Goal: Task Accomplishment & Management: Use online tool/utility

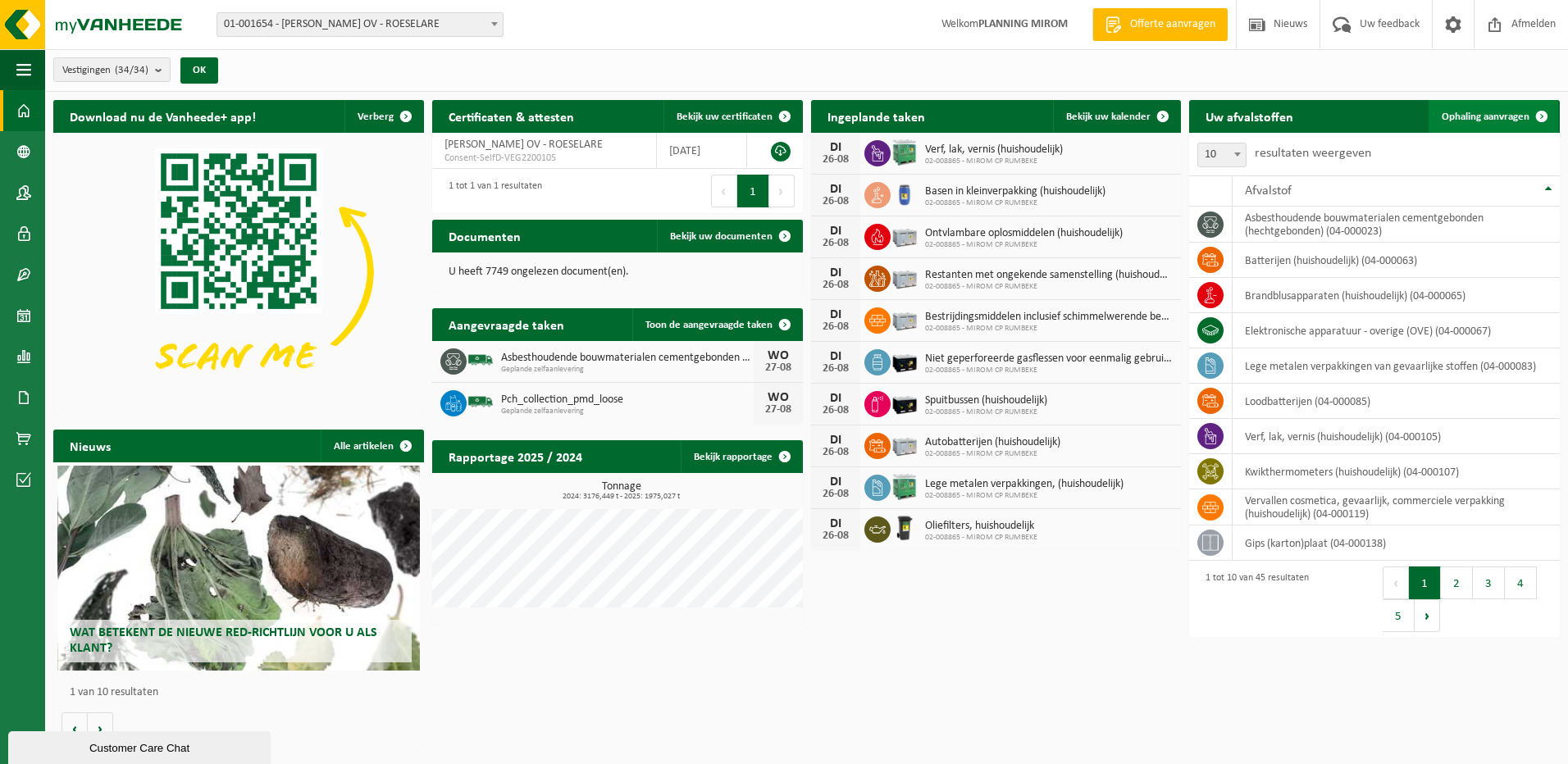
click at [1479, 114] on span "Ophaling aanvragen" at bounding box center [1486, 116] width 88 height 11
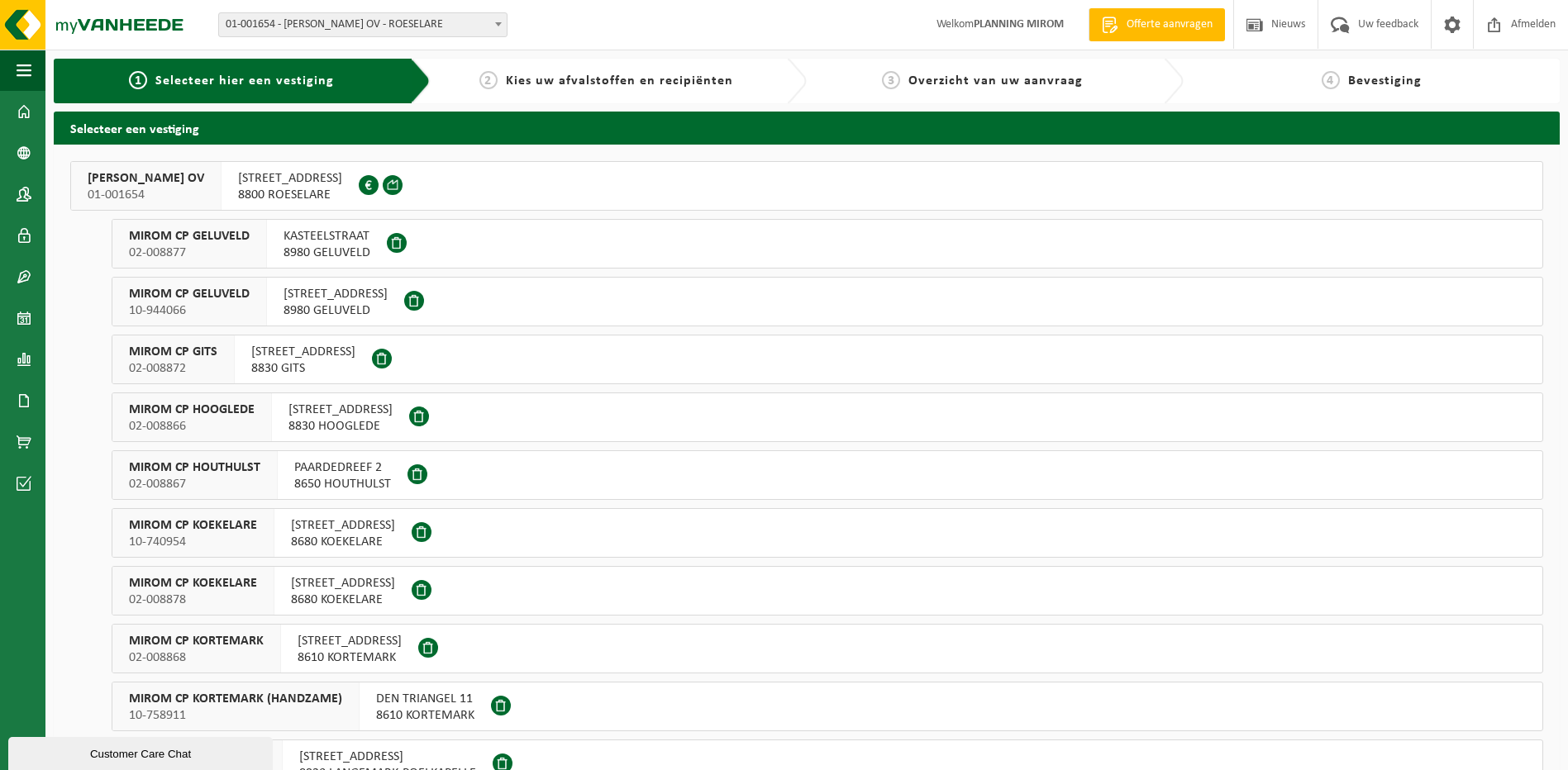
click at [342, 180] on span "OOSTNIEUWKERKSESTEENWEG 121" at bounding box center [290, 178] width 104 height 16
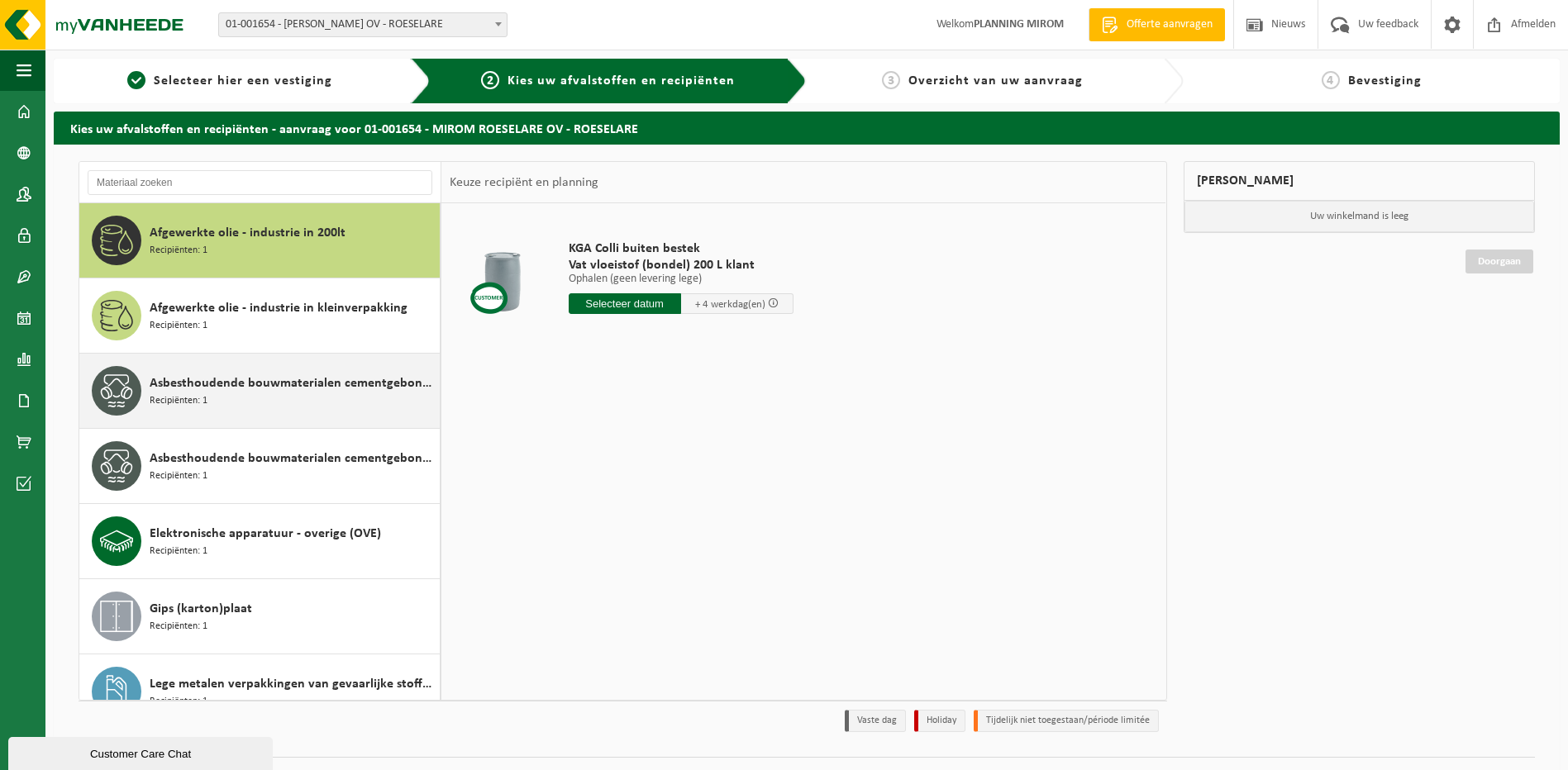
click at [254, 396] on div "Asbesthoudende bouwmaterialen cementgebonden (hechtgebonden) Recipiënten: 1" at bounding box center [293, 390] width 286 height 49
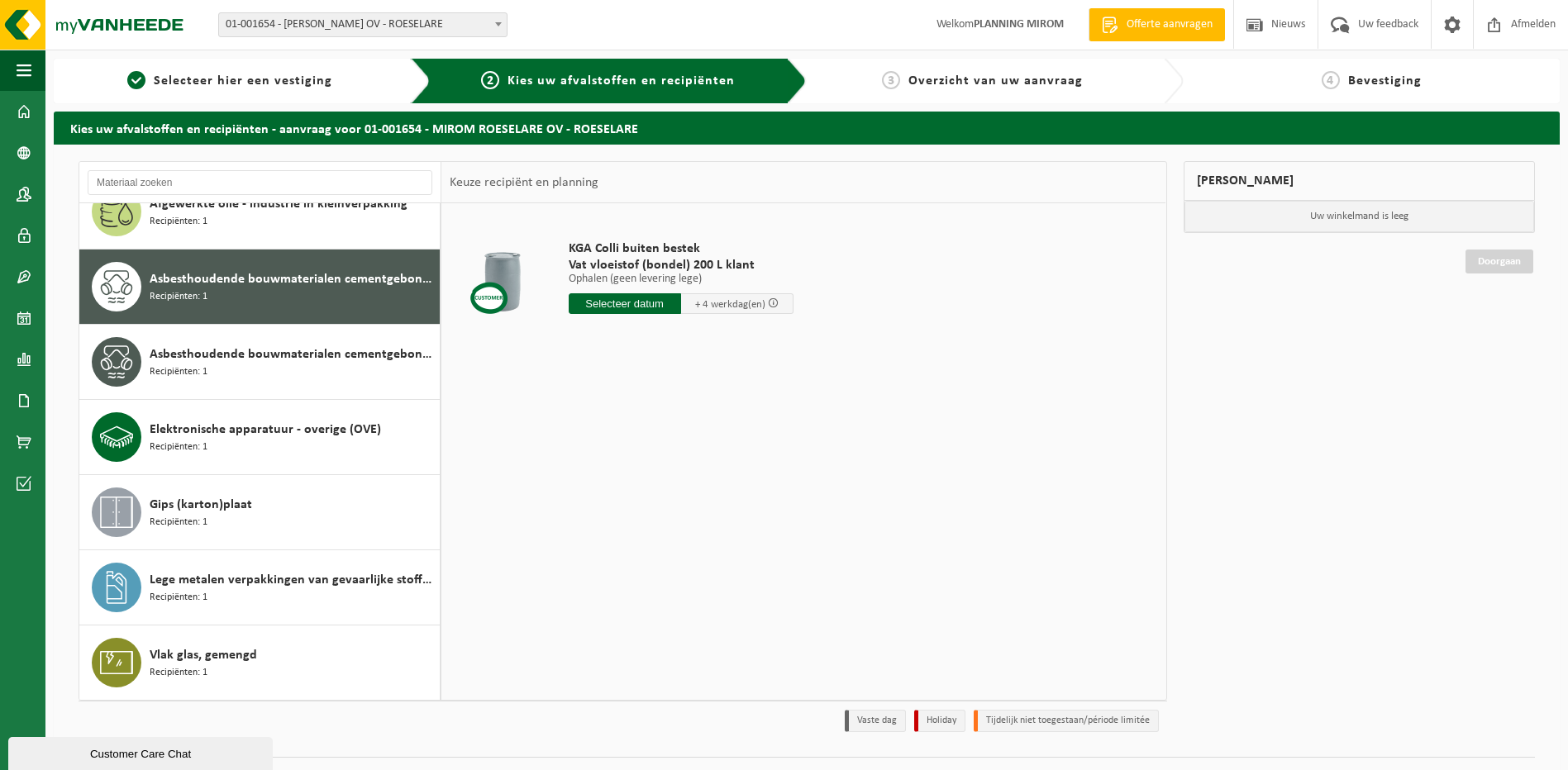
scroll to position [104, 0]
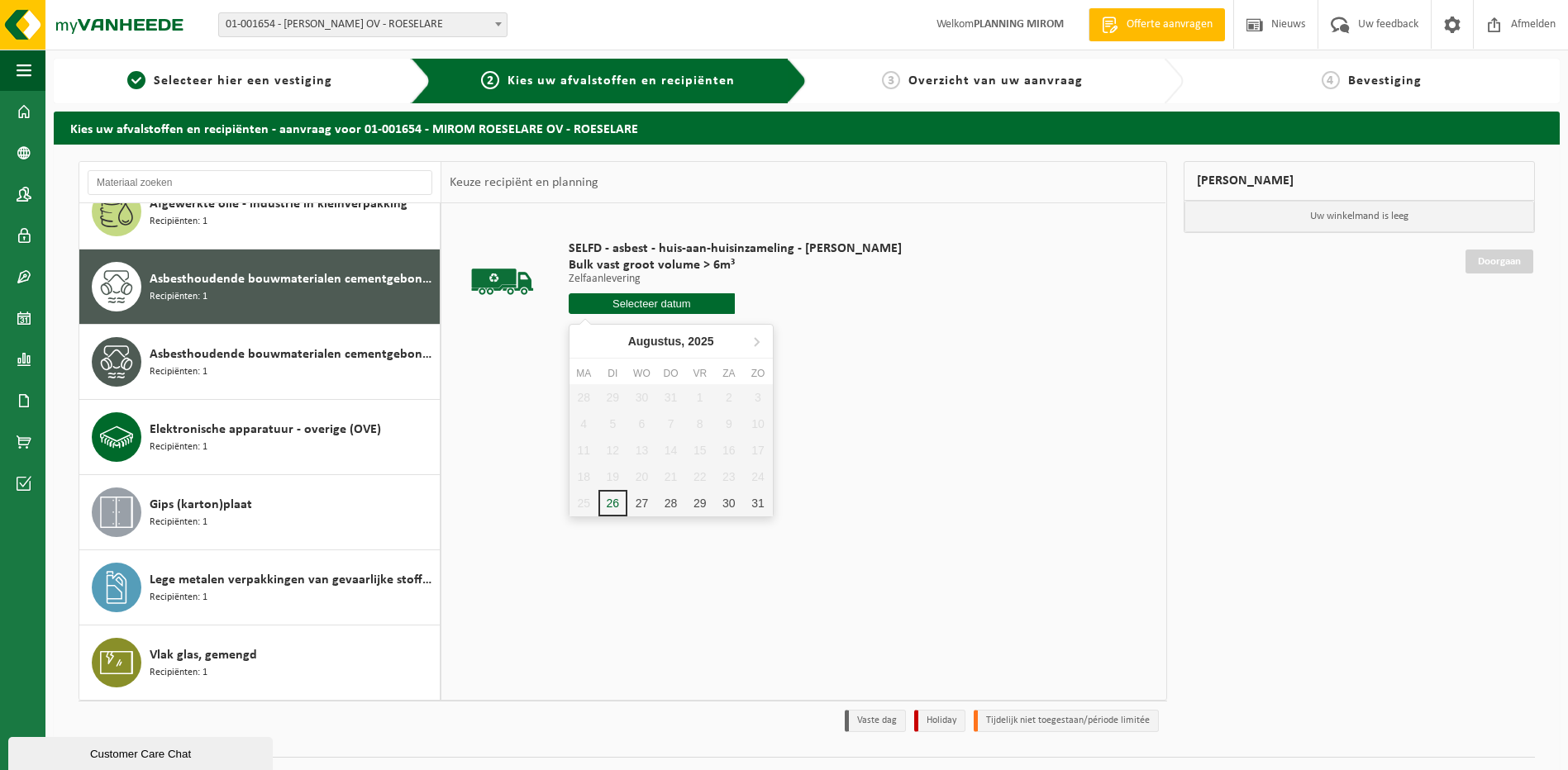
click at [641, 301] on input "text" at bounding box center [652, 303] width 167 height 20
click at [643, 497] on div "27" at bounding box center [641, 502] width 29 height 26
type input "Van 2025-08-27"
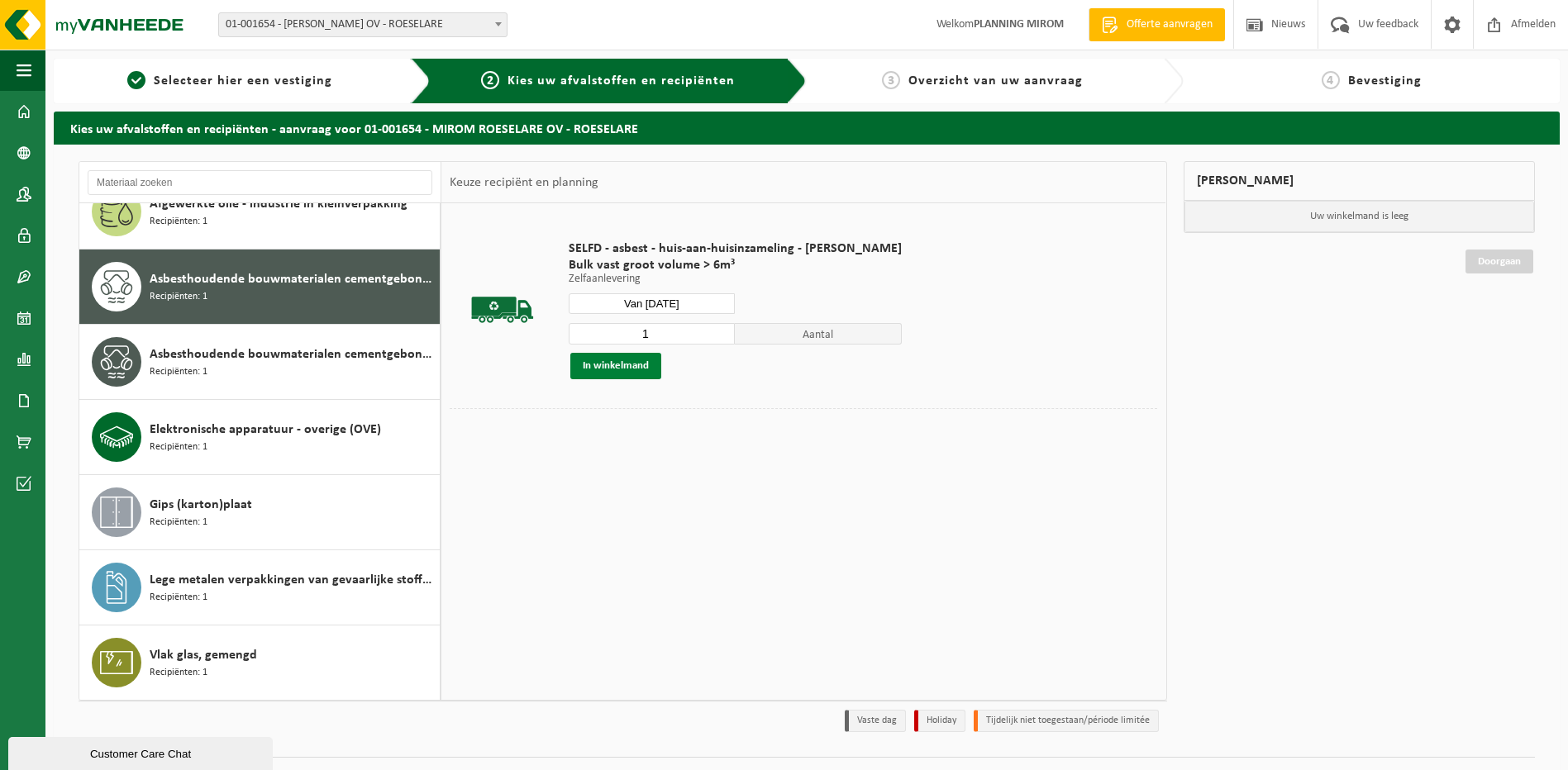
click at [608, 371] on button "In winkelmand" at bounding box center [615, 365] width 91 height 26
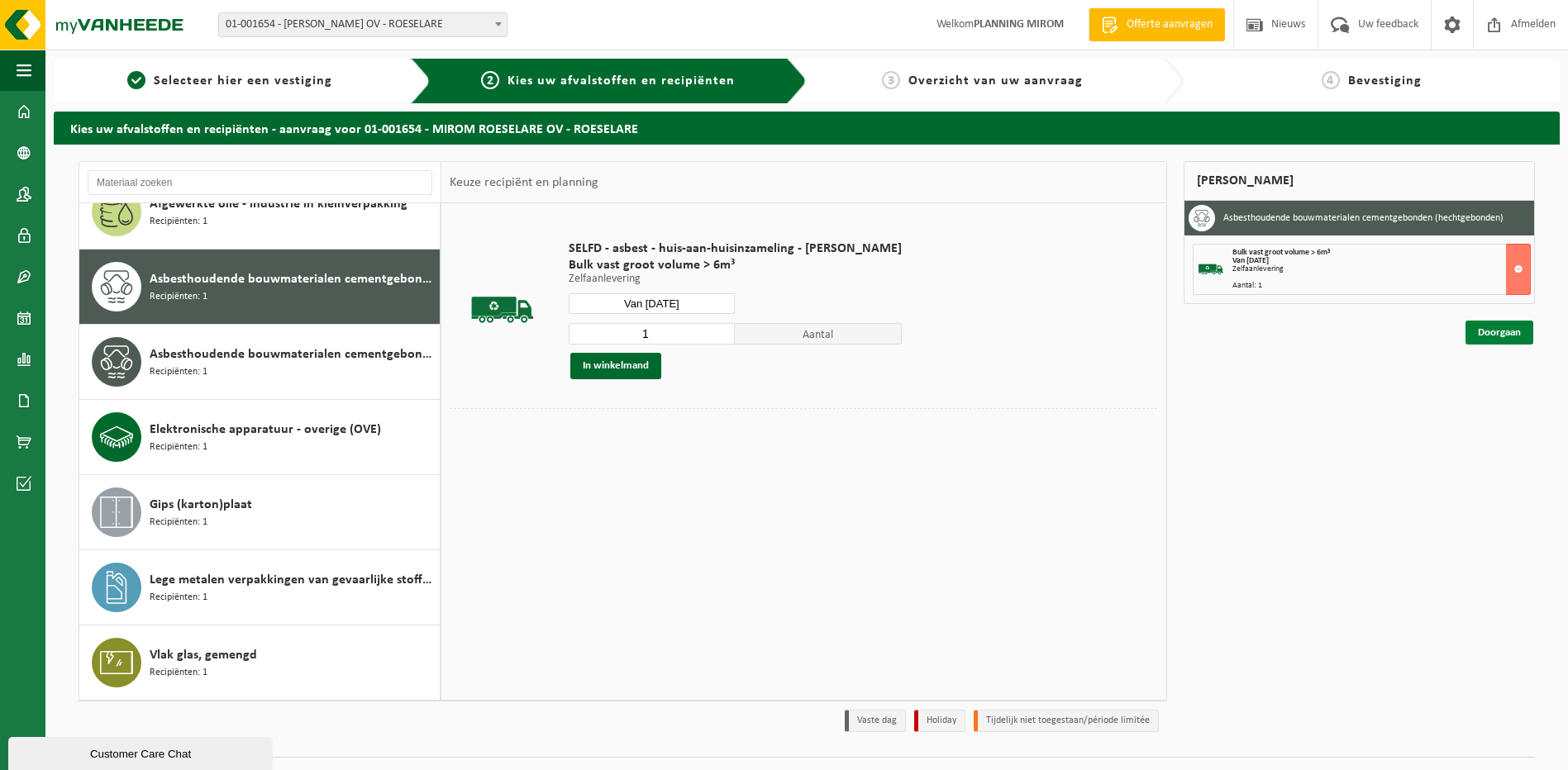
click at [1495, 335] on link "Doorgaan" at bounding box center [1499, 332] width 68 height 24
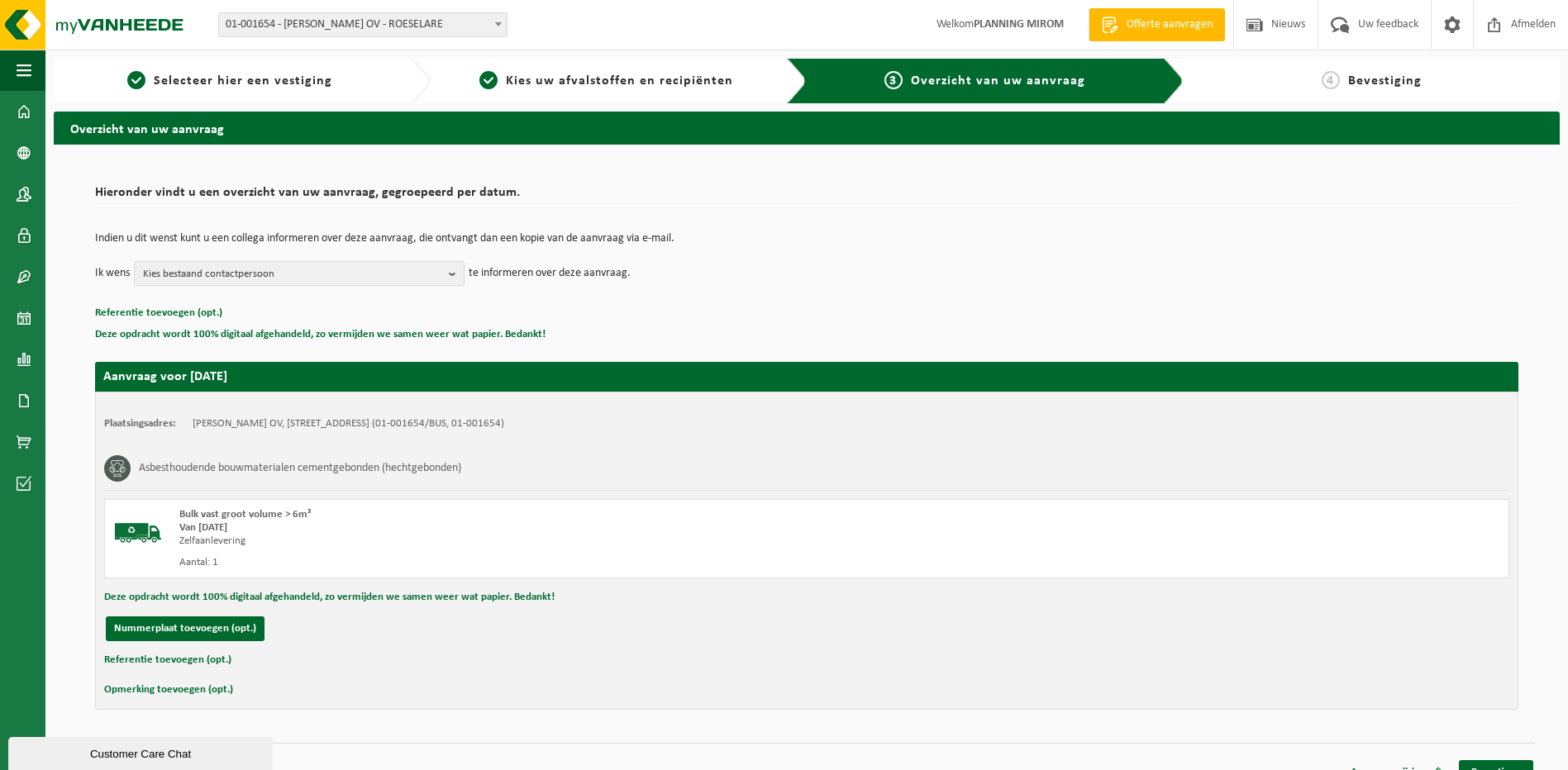
scroll to position [23, 0]
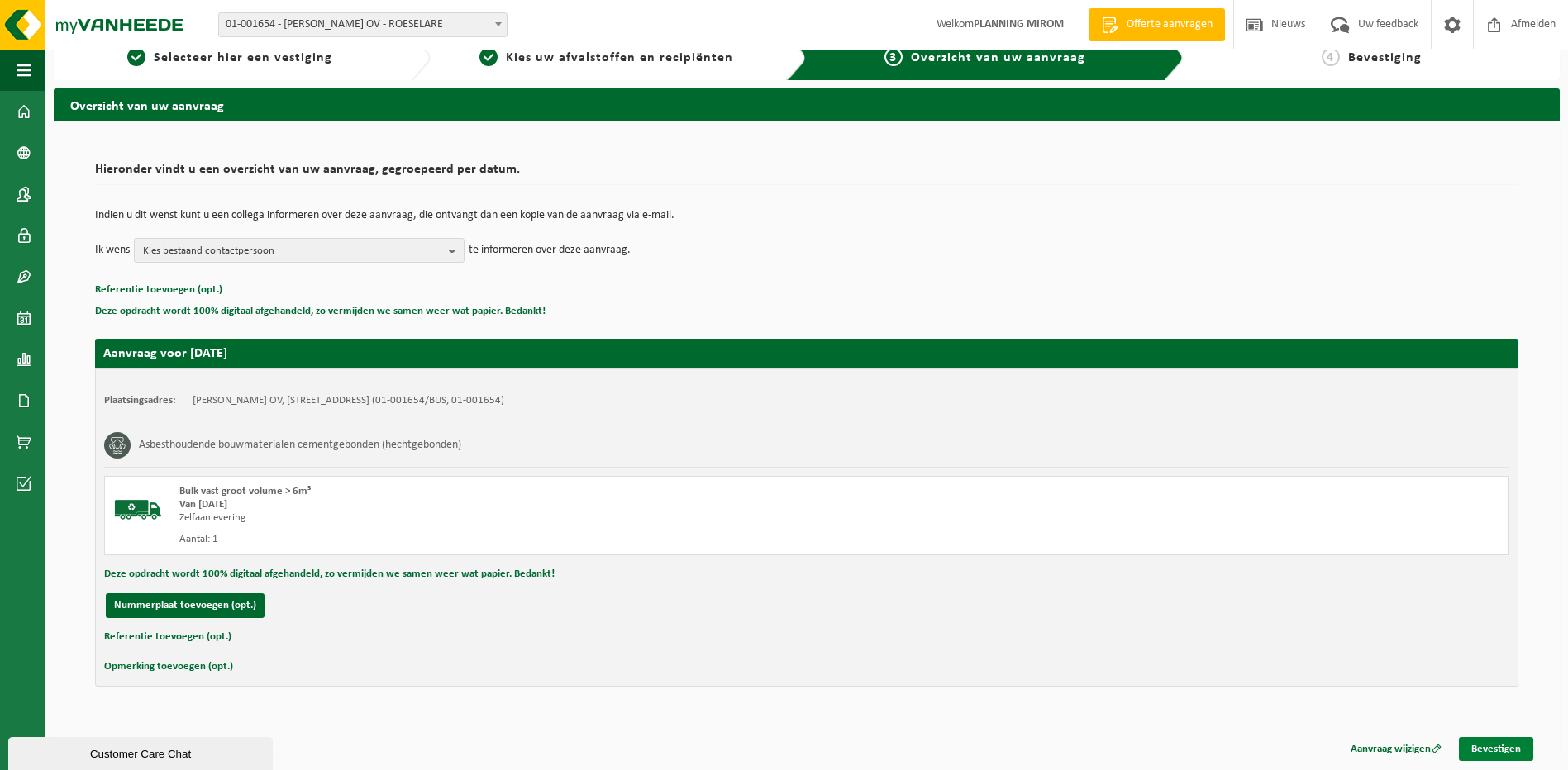
click at [1499, 749] on link "Bevestigen" at bounding box center [1496, 749] width 74 height 24
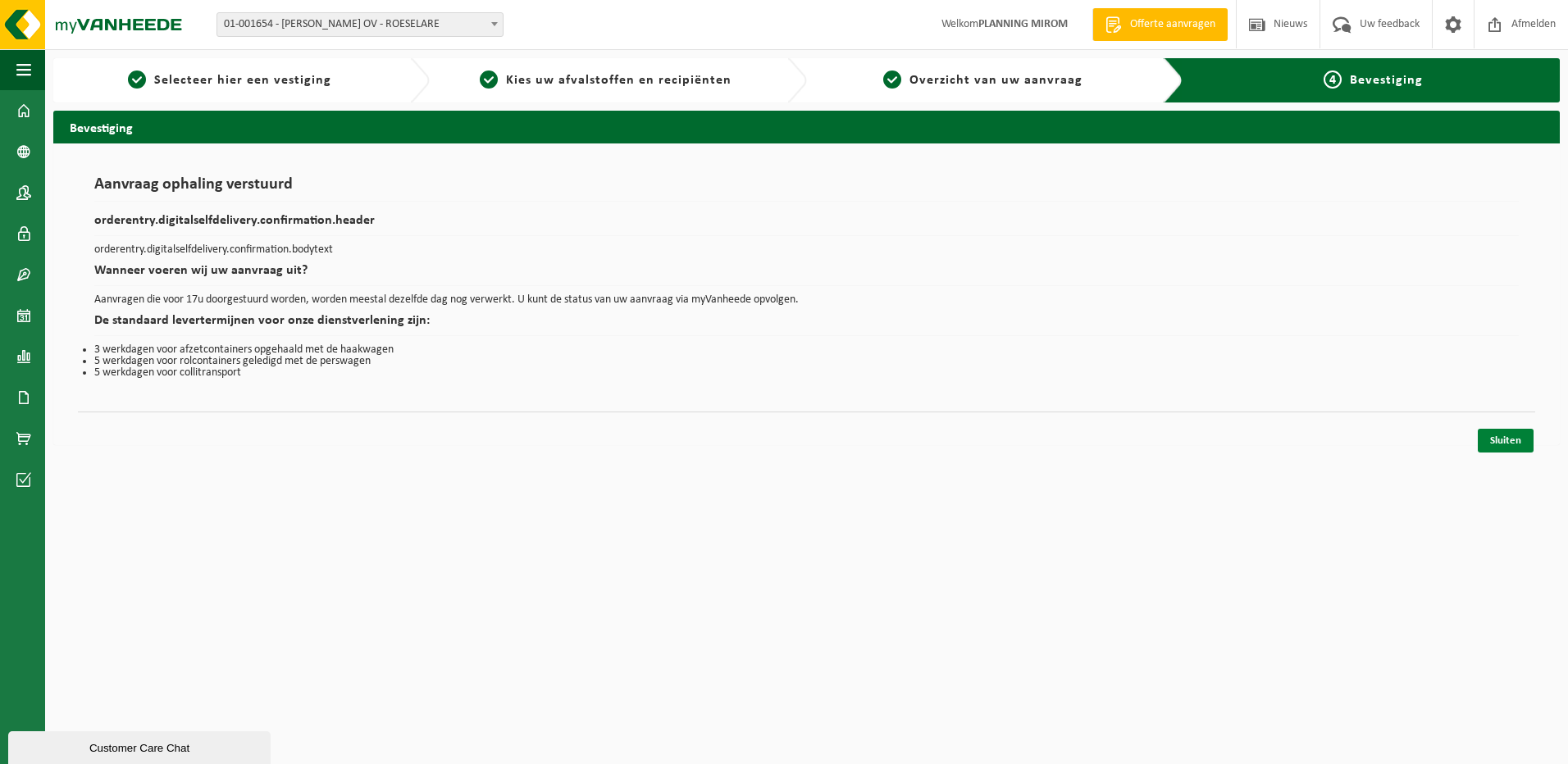
click at [1500, 435] on link "Sluiten" at bounding box center [1505, 440] width 56 height 24
